Goal: Task Accomplishment & Management: Manage account settings

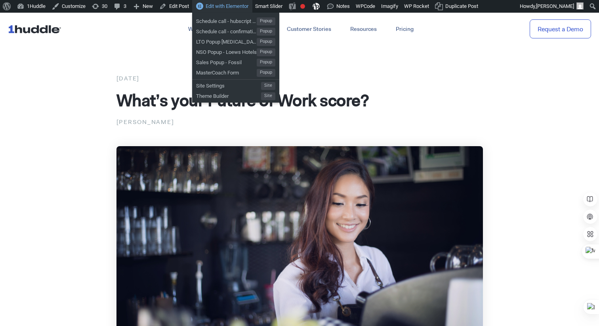
click at [242, 8] on span "Edit with Elementor" at bounding box center [227, 6] width 43 height 6
click at [240, 6] on span "Edit with Elementor" at bounding box center [227, 6] width 43 height 6
click at [229, 8] on span "Edit with Elementor" at bounding box center [227, 6] width 43 height 6
click at [227, 10] on div "Edit with Elementor" at bounding box center [222, 6] width 60 height 13
click at [227, 8] on span "Edit with Elementor" at bounding box center [227, 6] width 43 height 6
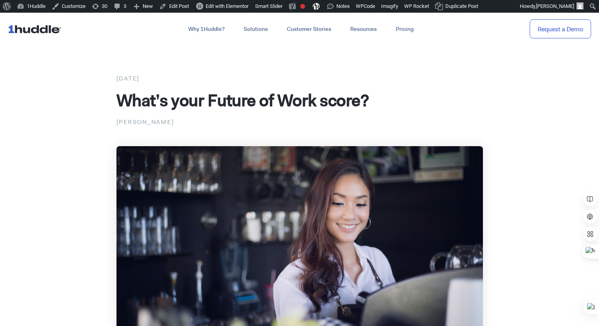
click at [345, 97] on span "What’s your Future of Work score?" at bounding box center [242, 100] width 252 height 22
click at [236, 4] on span "Edit with Elementor" at bounding box center [227, 6] width 43 height 6
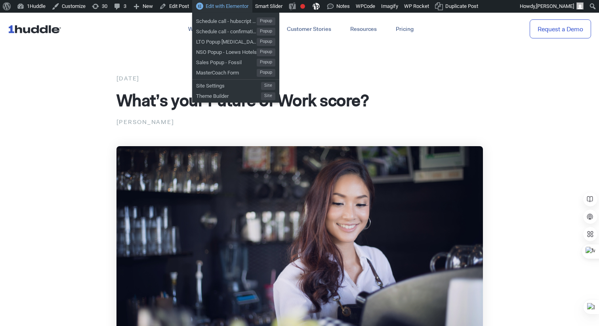
click at [227, 8] on span "Edit with Elementor" at bounding box center [227, 6] width 43 height 6
click at [206, 7] on div "Edit with Elementor" at bounding box center [222, 6] width 60 height 13
click at [240, 9] on span "Edit with Elementor" at bounding box center [227, 6] width 43 height 6
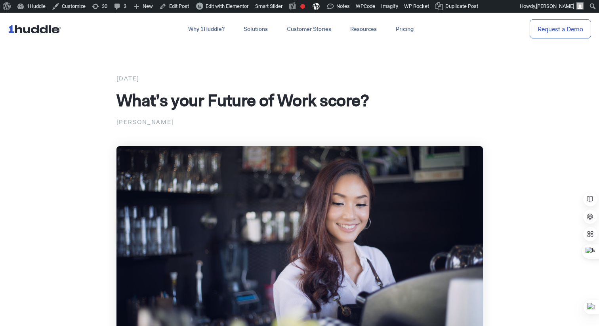
click at [389, 109] on h1 "What’s your Future of Work score?" at bounding box center [299, 100] width 366 height 21
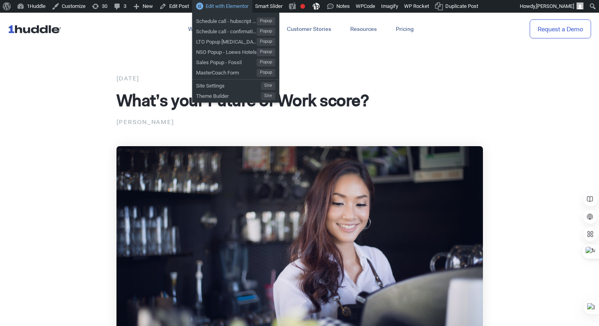
click at [244, 8] on span "Edit with Elementor" at bounding box center [227, 6] width 43 height 6
click at [234, 9] on span "Edit with Elementor" at bounding box center [227, 6] width 43 height 6
click at [222, 6] on span "Edit with Elementor" at bounding box center [227, 6] width 43 height 6
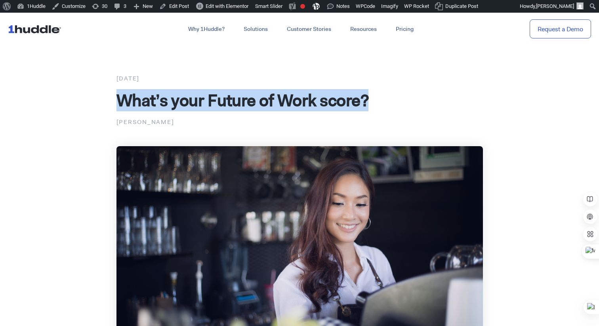
drag, startPoint x: 372, startPoint y: 101, endPoint x: 147, endPoint y: 88, distance: 225.4
copy span "What’s your Future of Work score?"
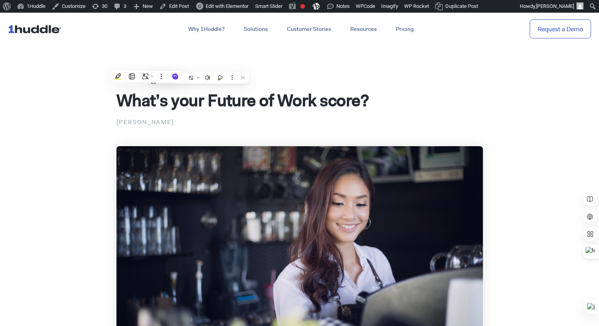
click at [81, 8] on link "Customize" at bounding box center [69, 6] width 40 height 13
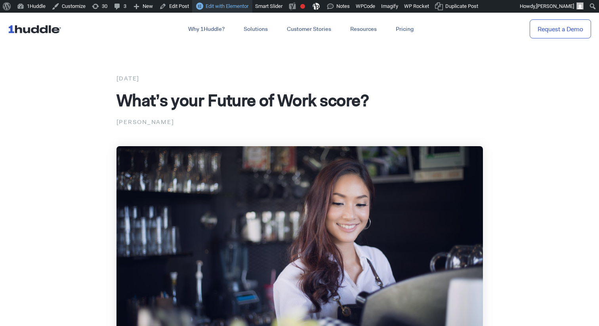
click at [248, 6] on span "Edit with Elementor" at bounding box center [227, 6] width 43 height 6
click at [177, 7] on link "Edit Post" at bounding box center [174, 6] width 36 height 13
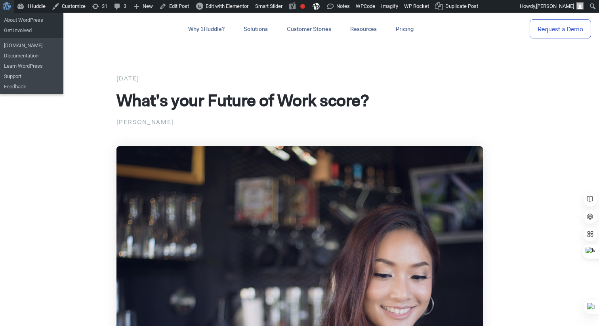
click at [5, 6] on span "Toolbar" at bounding box center [6, 5] width 6 height 11
